Goal: Task Accomplishment & Management: Complete application form

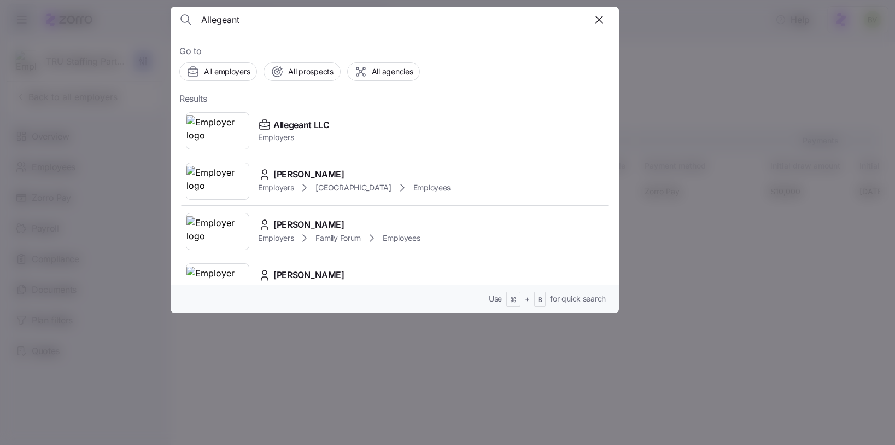
click at [245, 24] on input "Allegeant" at bounding box center [341, 20] width 280 height 26
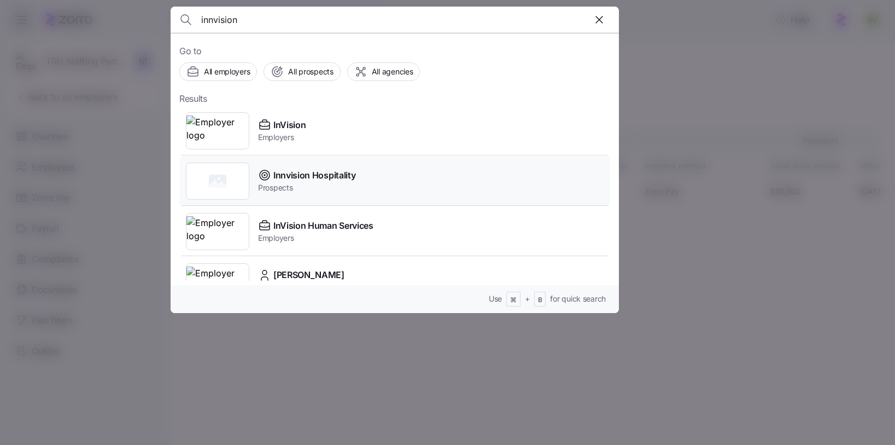
type input "innvision"
click at [220, 180] on rect at bounding box center [217, 180] width 17 height 13
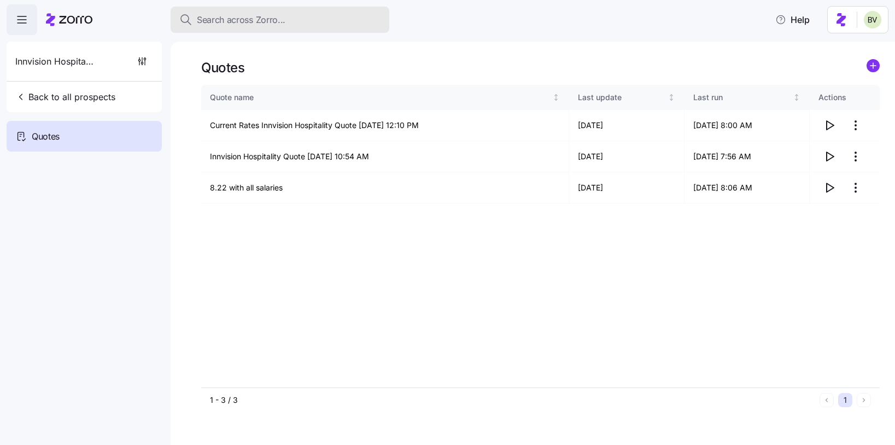
click at [234, 20] on span "Search across Zorro..." at bounding box center [241, 20] width 89 height 14
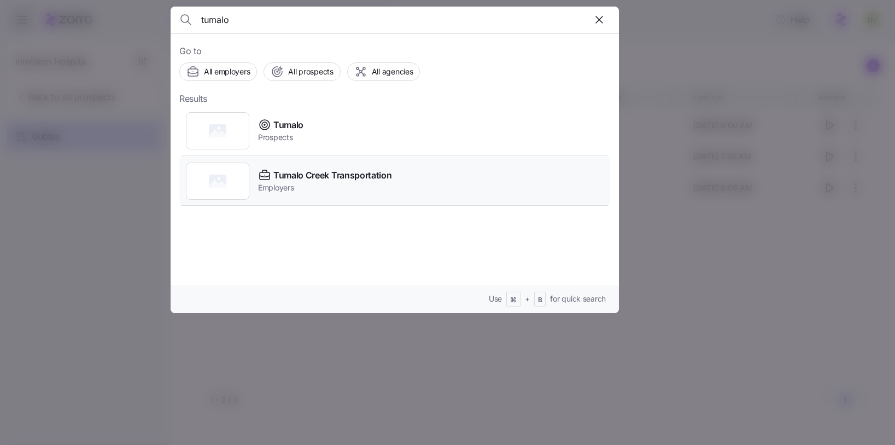
type input "tumalo"
click at [231, 174] on div at bounding box center [217, 180] width 63 height 37
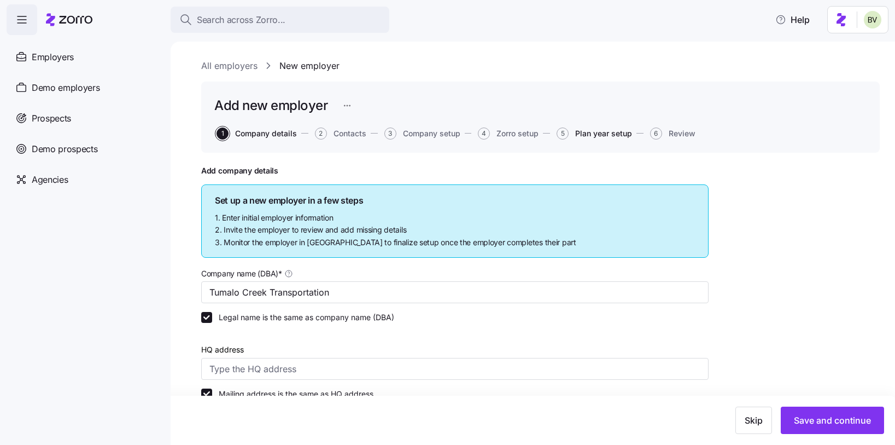
click at [585, 130] on span "Plan year setup" at bounding box center [603, 134] width 57 height 8
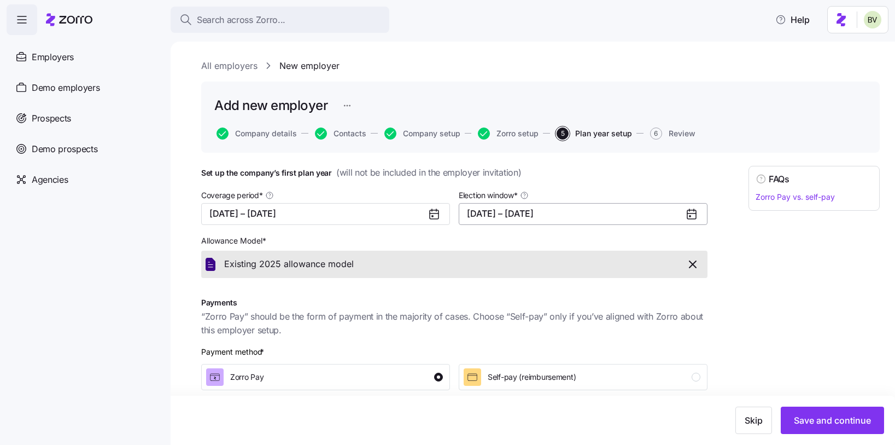
click at [680, 217] on button "[DATE] – [DATE]" at bounding box center [583, 214] width 249 height 22
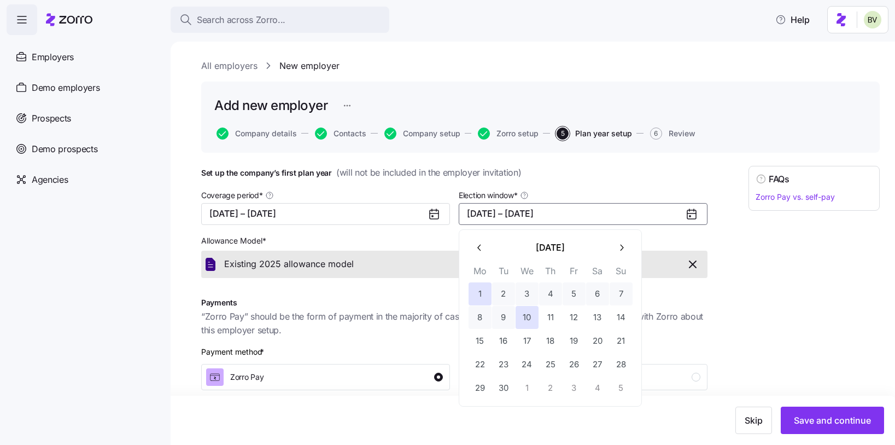
click at [487, 249] on button "button" at bounding box center [479, 247] width 23 height 23
click at [570, 383] on button "29" at bounding box center [574, 387] width 23 height 23
click at [621, 242] on icon "button" at bounding box center [621, 247] width 10 height 10
click at [532, 319] on button "10" at bounding box center [527, 317] width 23 height 23
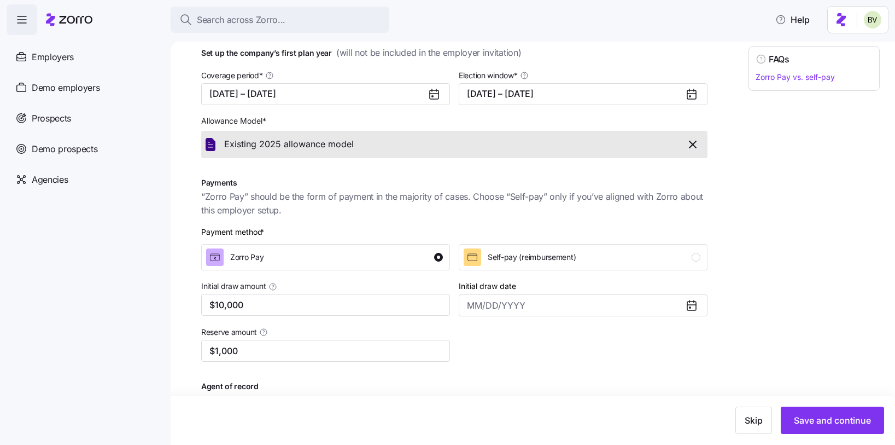
scroll to position [156, 0]
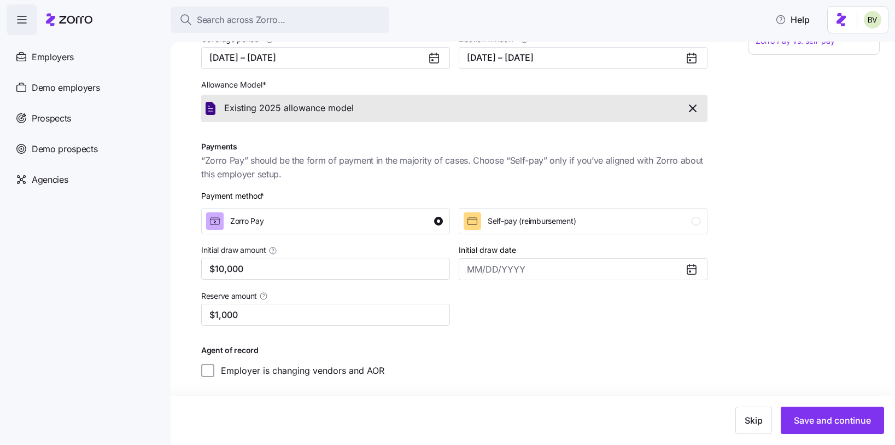
click at [772, 243] on div "FAQs Zorro Pay vs. self-pay" at bounding box center [814, 193] width 131 height 367
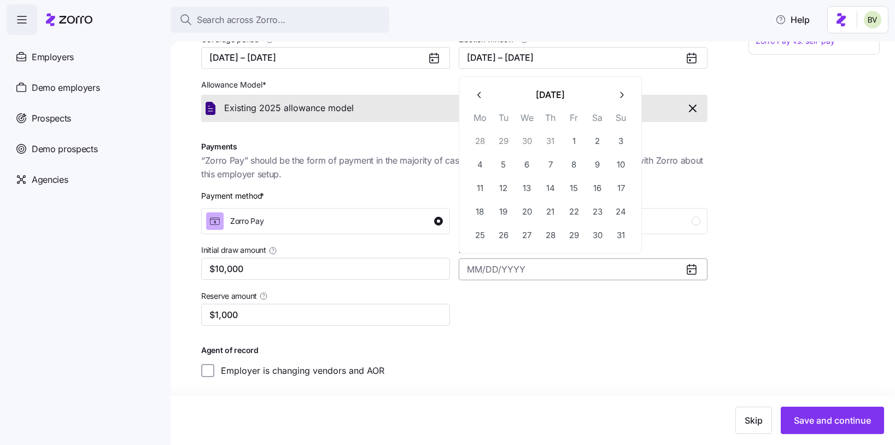
click at [654, 274] on input "Initial draw date" at bounding box center [583, 269] width 249 height 22
click at [533, 235] on button "27" at bounding box center [527, 235] width 23 height 23
type input "[DATE]"
click at [801, 358] on div "FAQs Zorro Pay vs. self-pay" at bounding box center [814, 193] width 131 height 367
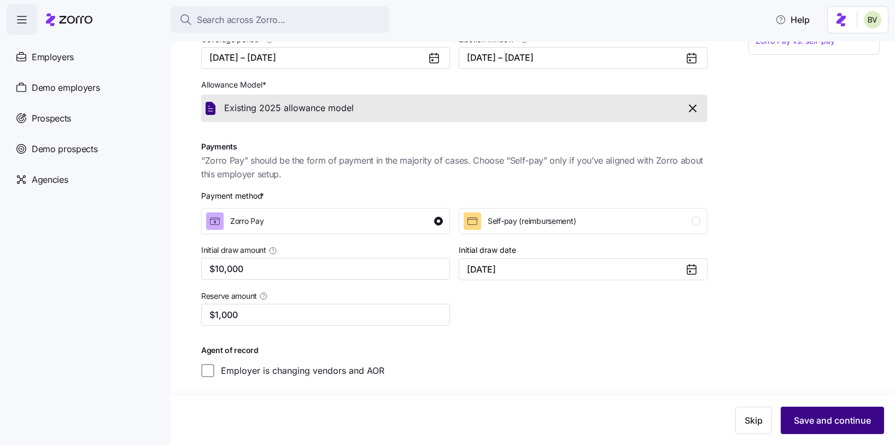
click at [825, 425] on span "Save and continue" at bounding box center [832, 419] width 77 height 13
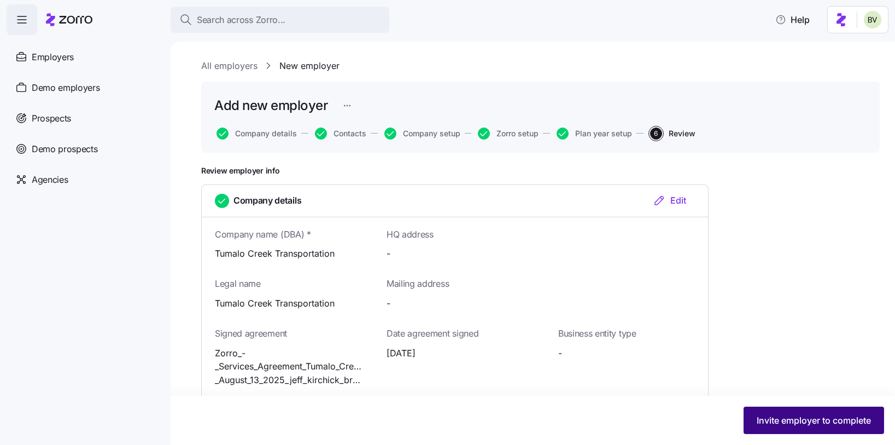
click at [801, 422] on span "Invite employer to complete" at bounding box center [814, 419] width 114 height 13
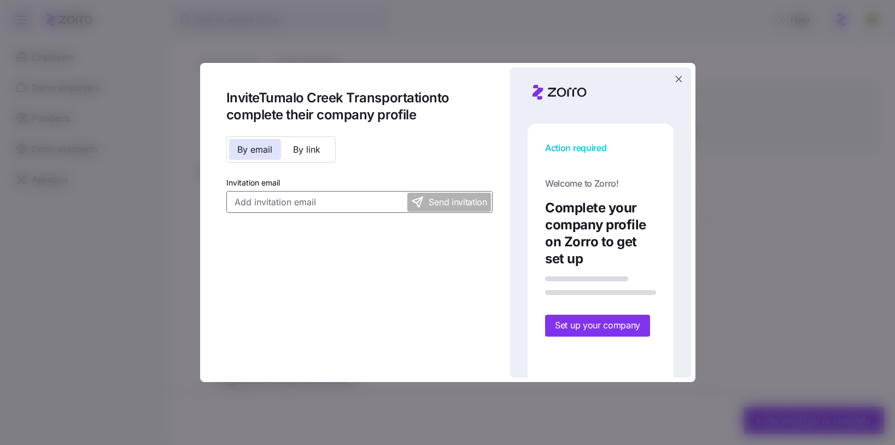
click at [334, 203] on input "Invitation email" at bounding box center [359, 202] width 267 height 22
paste input "[EMAIL_ADDRESS][DOMAIN_NAME]"
type input "[EMAIL_ADDRESS][DOMAIN_NAME]"
click at [422, 165] on div "Invite Tumalo Creek Transportation to complete their company profile By email B…" at bounding box center [359, 151] width 267 height 124
click at [448, 191] on div "Send invitation" at bounding box center [449, 201] width 85 height 21
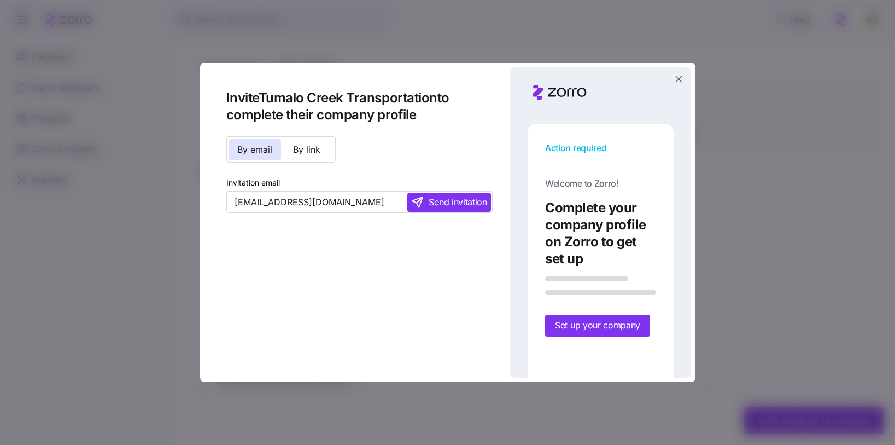
click at [449, 200] on span "Send invitation" at bounding box center [458, 202] width 58 height 14
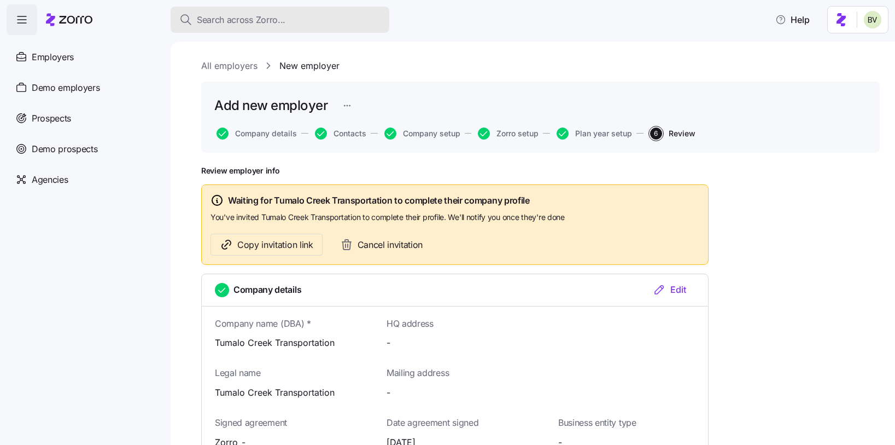
click at [245, 19] on span "Search across Zorro..." at bounding box center [241, 20] width 89 height 14
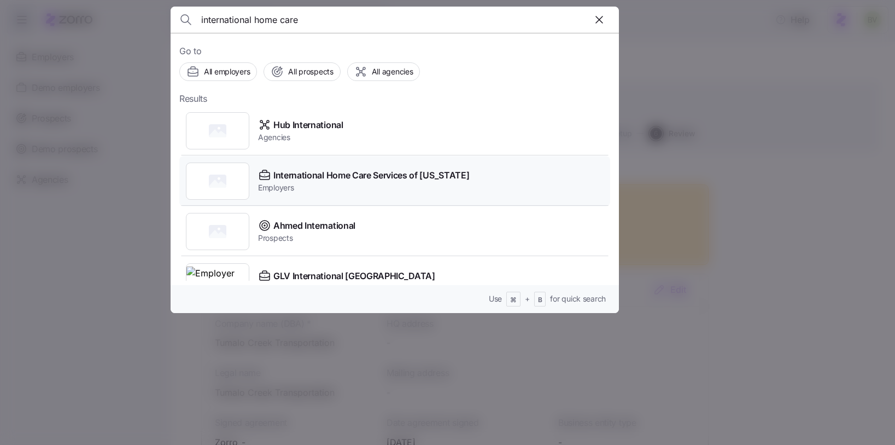
type input "international home care"
click at [336, 185] on span "Employers" at bounding box center [363, 187] width 211 height 11
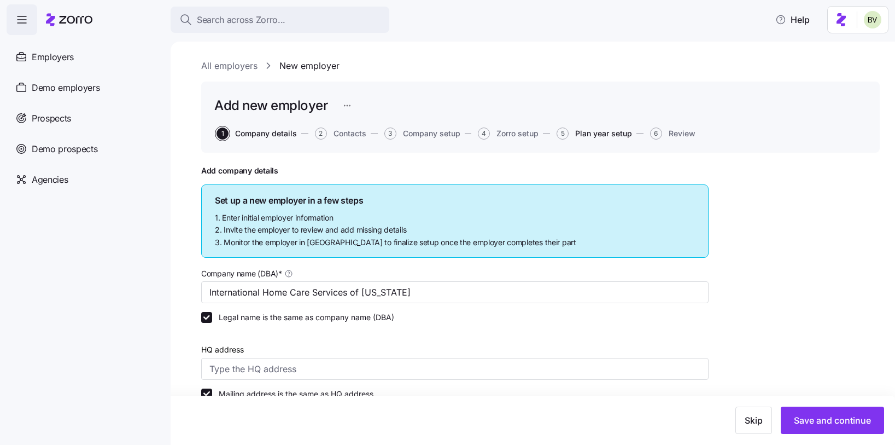
click at [592, 133] on span "Plan year setup" at bounding box center [603, 134] width 57 height 8
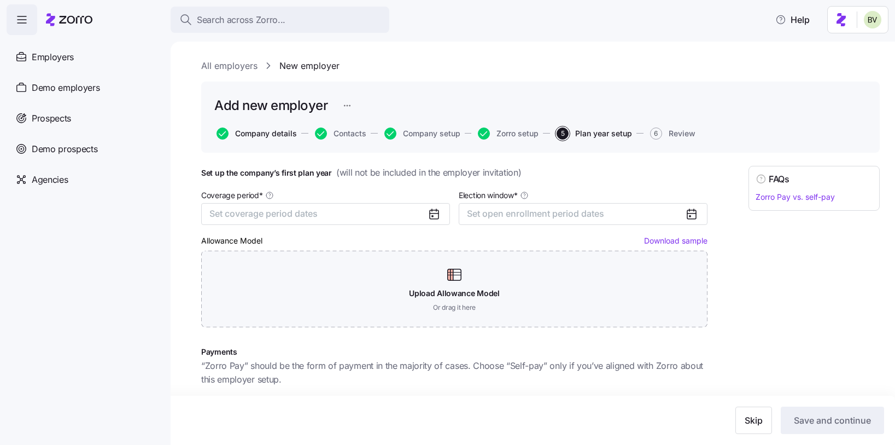
click at [273, 136] on span "Company details" at bounding box center [266, 134] width 62 height 8
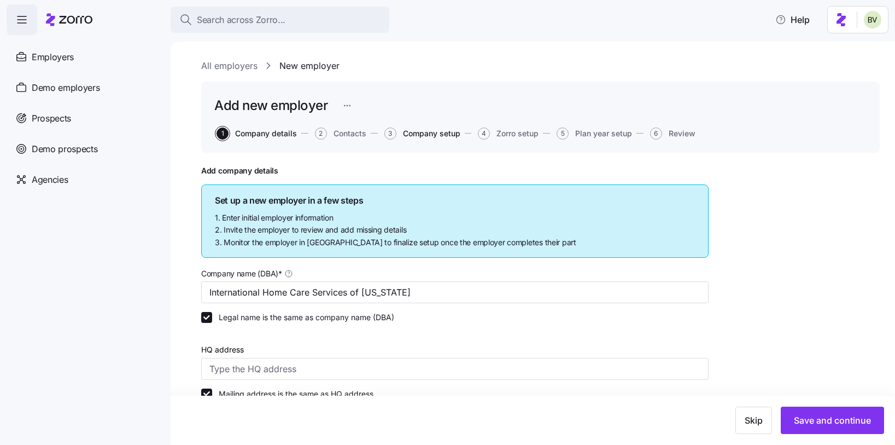
click at [431, 130] on span "Company setup" at bounding box center [431, 134] width 57 height 8
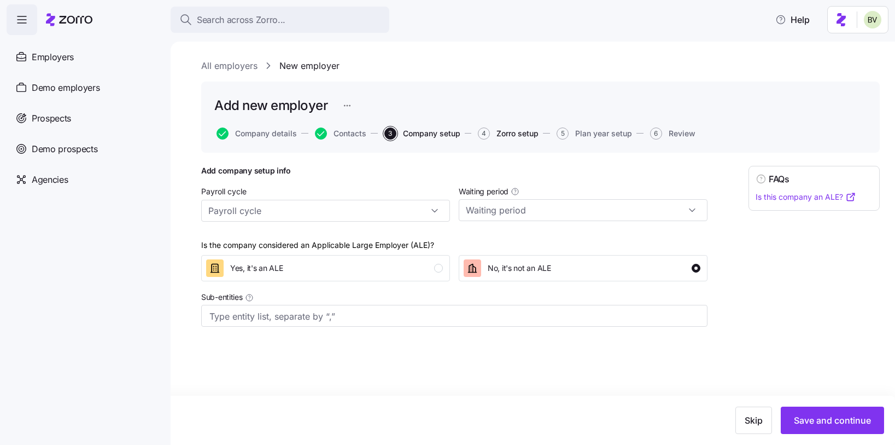
click at [508, 133] on span "Zorro setup" at bounding box center [518, 134] width 42 height 8
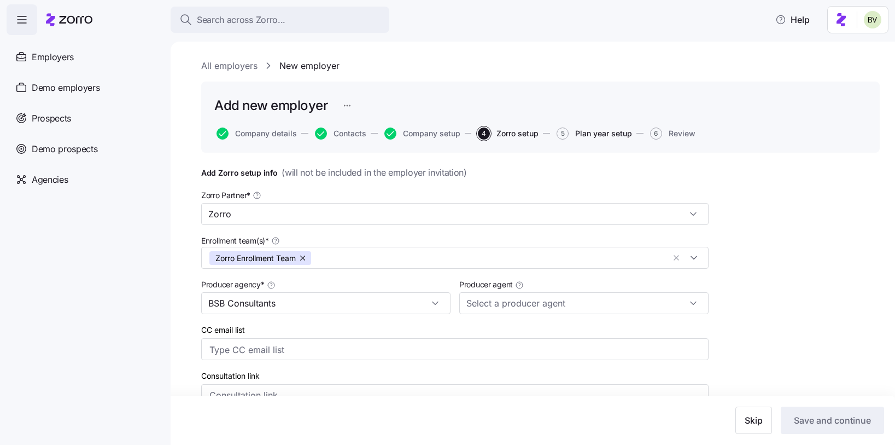
click at [589, 134] on span "Plan year setup" at bounding box center [603, 134] width 57 height 8
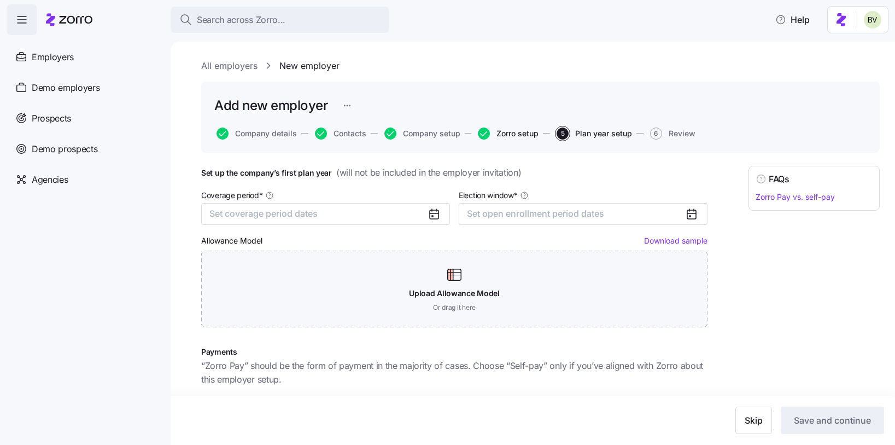
click at [506, 135] on span "Zorro setup" at bounding box center [518, 134] width 42 height 8
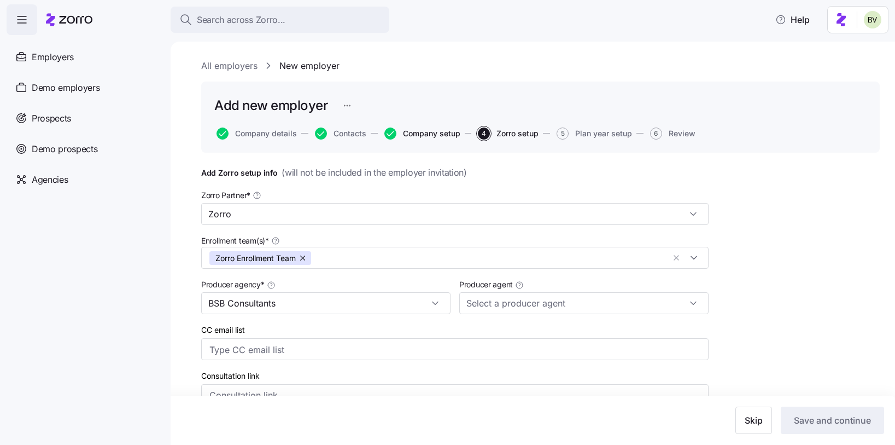
click at [414, 137] on span "Company setup" at bounding box center [431, 134] width 57 height 8
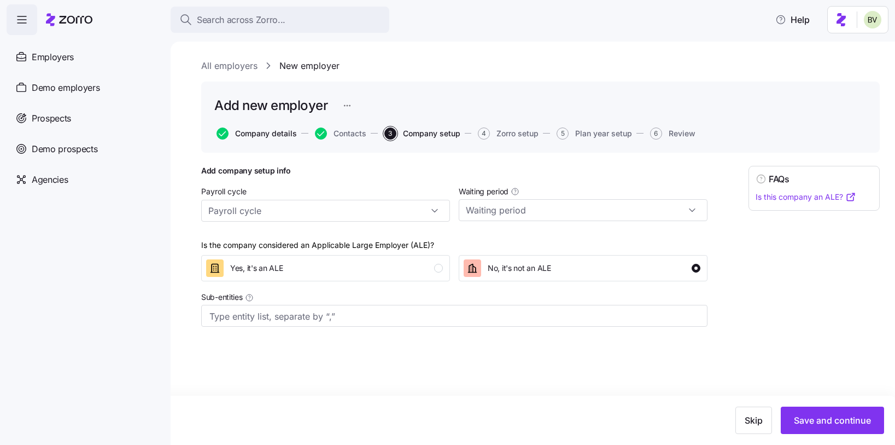
click at [279, 136] on span "Company details" at bounding box center [266, 134] width 62 height 8
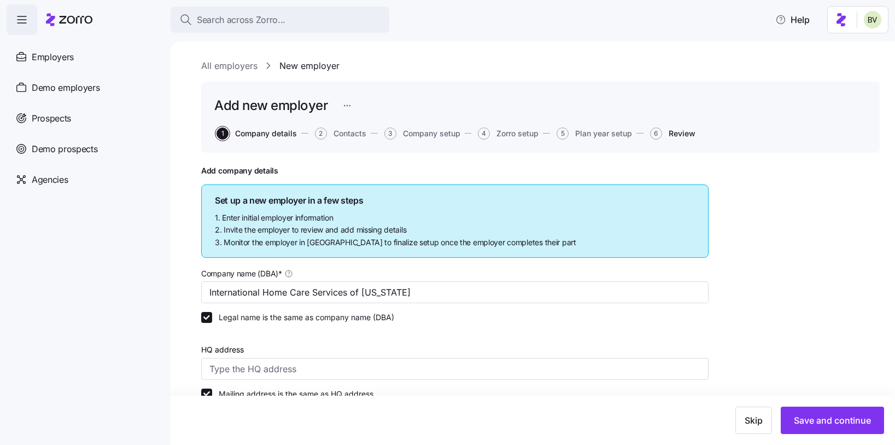
click at [680, 133] on span "Review" at bounding box center [682, 134] width 27 height 8
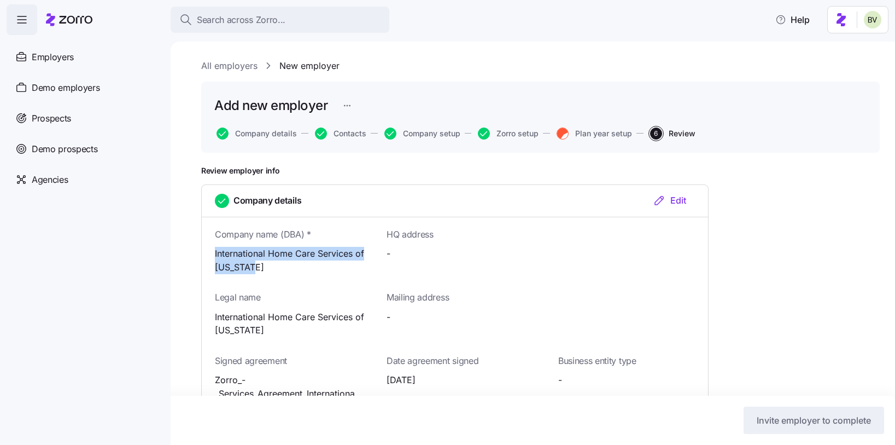
drag, startPoint x: 258, startPoint y: 268, endPoint x: 210, endPoint y: 251, distance: 51.0
click at [210, 251] on div "Company name (DBA) * International Home Care Services of [US_STATE]" at bounding box center [283, 249] width 172 height 57
click at [102, 56] on div "Employers" at bounding box center [84, 57] width 155 height 31
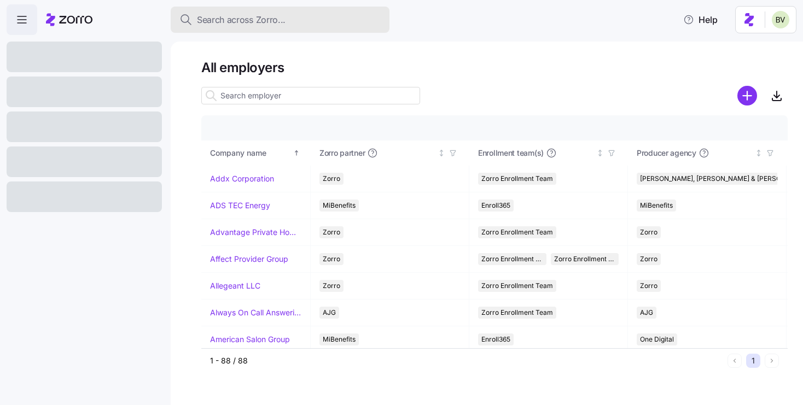
click at [284, 17] on span "Search across Zorro..." at bounding box center [241, 20] width 89 height 14
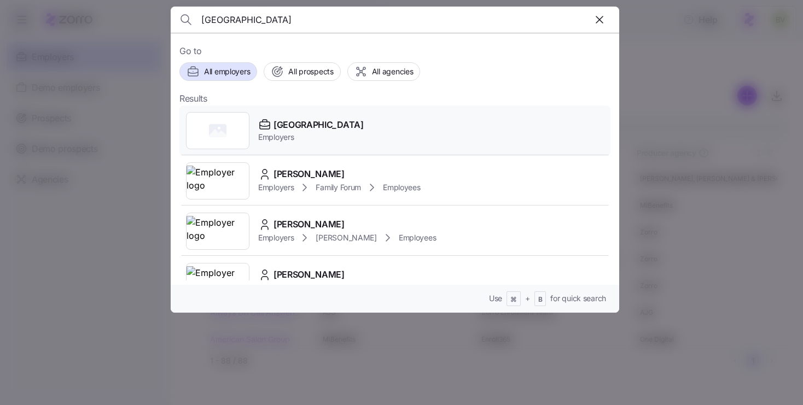
type input "Westminster"
click at [228, 127] on div at bounding box center [217, 130] width 63 height 37
